Goal: Entertainment & Leisure: Consume media (video, audio)

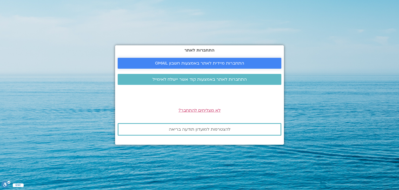
click at [203, 61] on span "התחברות מיידית לאתר באמצעות חשבון GMAIL" at bounding box center [199, 63] width 89 height 5
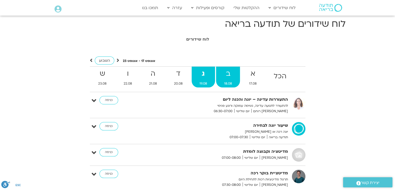
click at [231, 84] on span "18.08" at bounding box center [228, 83] width 24 height 5
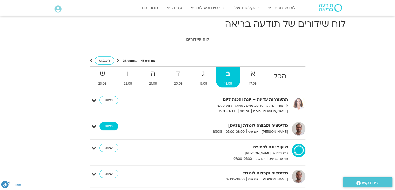
click at [105, 125] on link "כניסה" at bounding box center [108, 126] width 19 height 8
